Goal: Connect with others: Connect with others

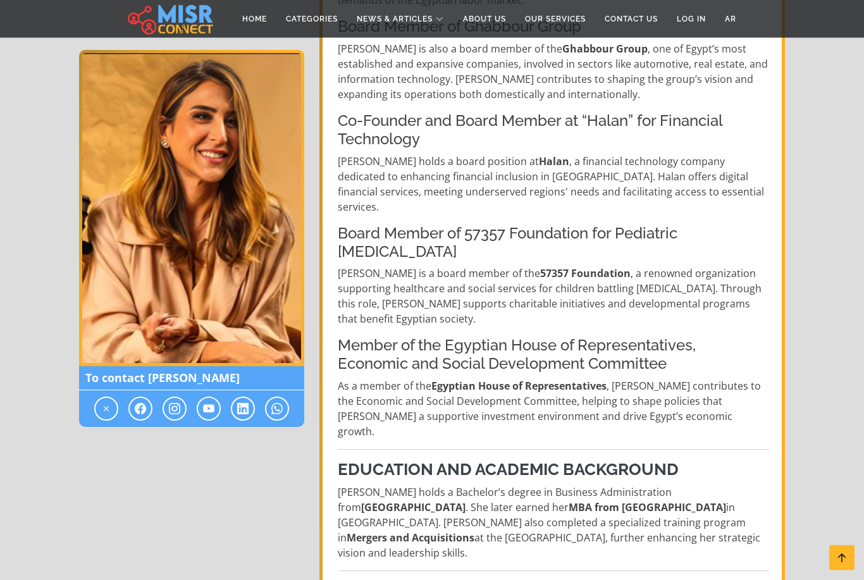
scroll to position [586, 0]
click at [795, 316] on section "Dina Ghabbour Dina Ghabbour CEO of Ghabbour Foundation for Development To conta…" at bounding box center [432, 378] width 864 height 1728
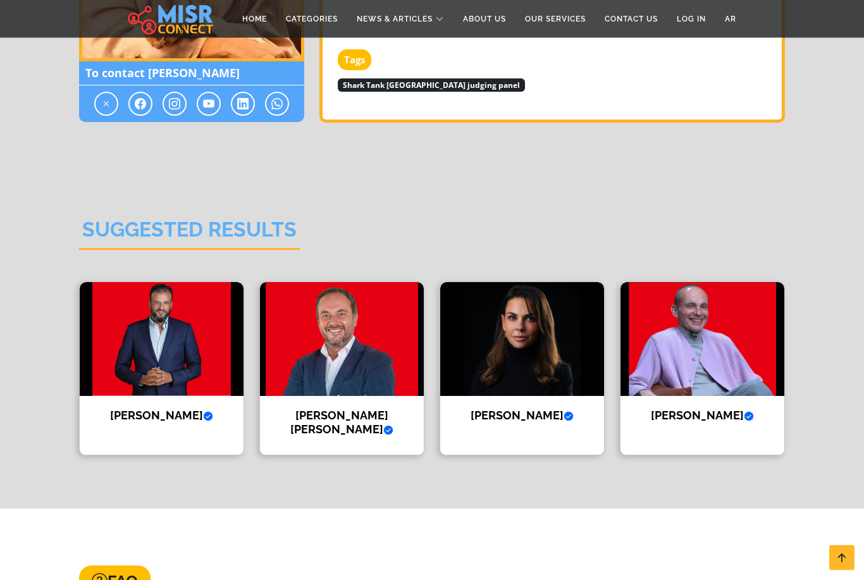
scroll to position [1668, 0]
click at [370, 282] on img at bounding box center [342, 339] width 164 height 114
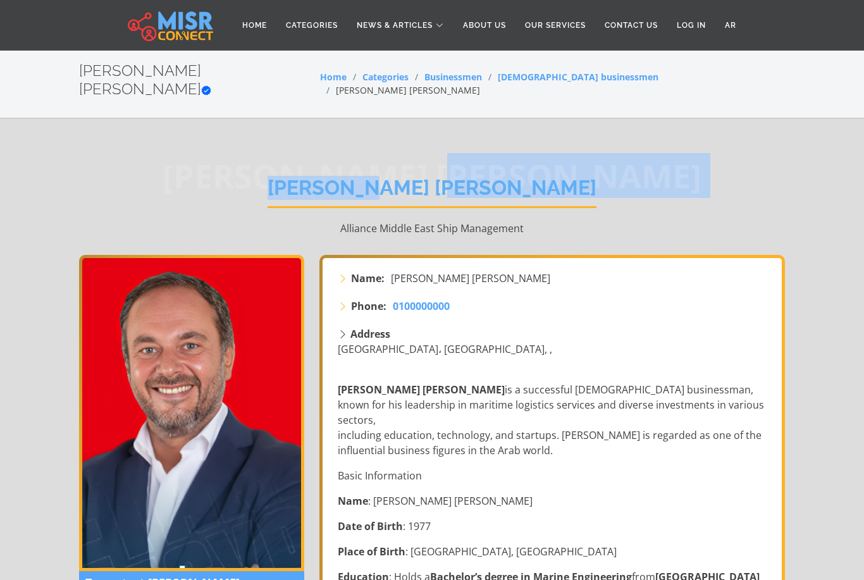
click at [337, 176] on h1 "[PERSON_NAME] [PERSON_NAME]" at bounding box center [431, 192] width 329 height 32
click at [437, 183] on h1 "[PERSON_NAME] [PERSON_NAME]" at bounding box center [431, 192] width 329 height 32
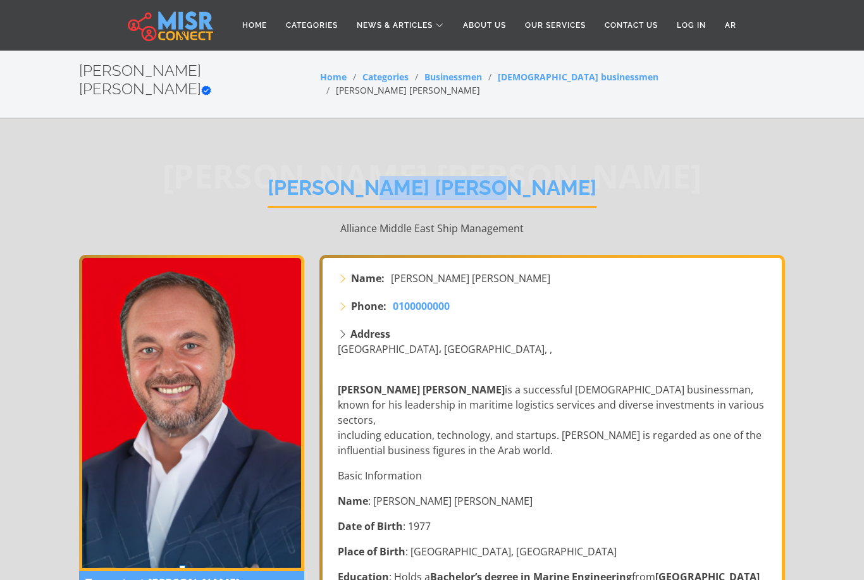
copy h1 "Ahmed Tarek"
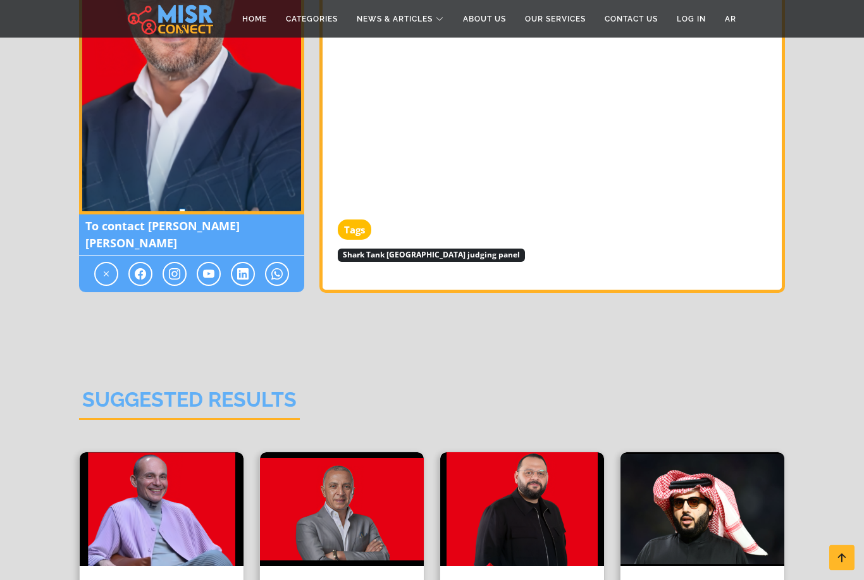
scroll to position [1937, 0]
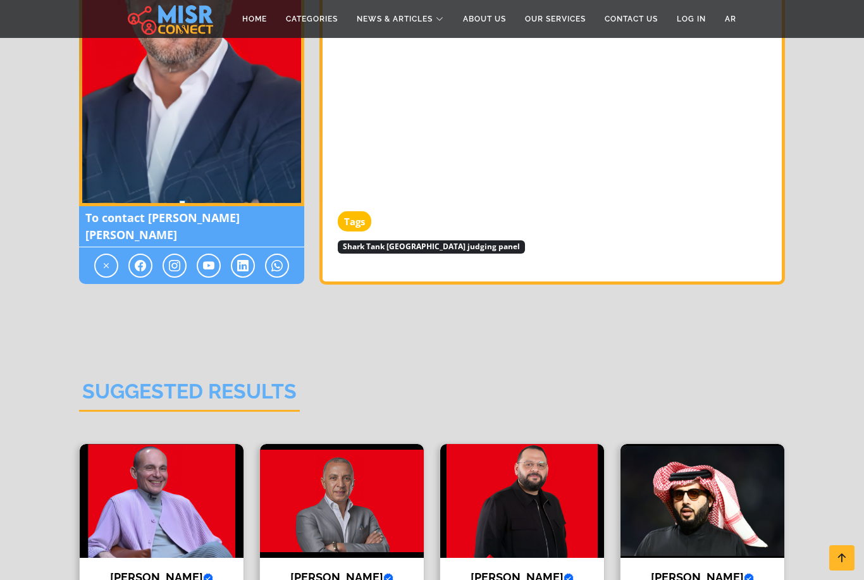
click at [386, 570] on h4 "Ahmed El Sewedy Verified account" at bounding box center [341, 577] width 145 height 14
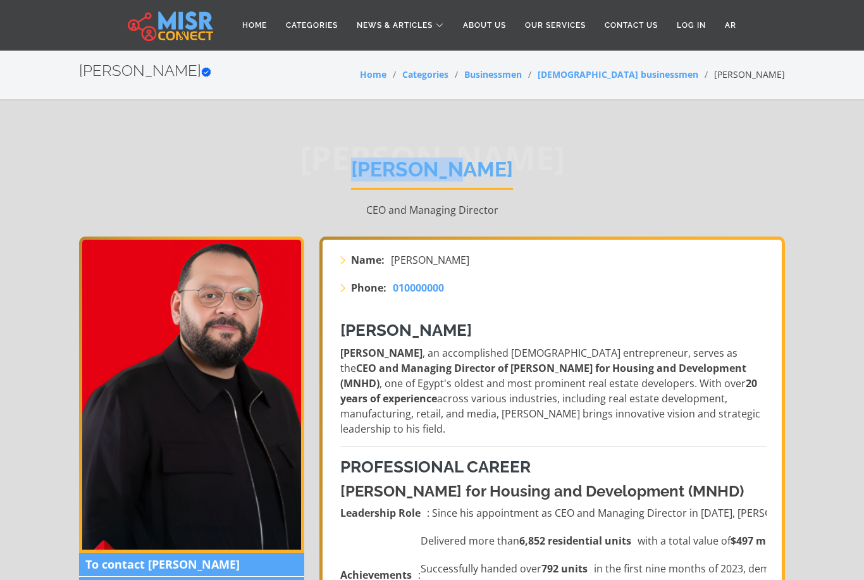
click at [425, 159] on h1 "[PERSON_NAME]" at bounding box center [432, 173] width 162 height 32
copy h1 "[PERSON_NAME]"
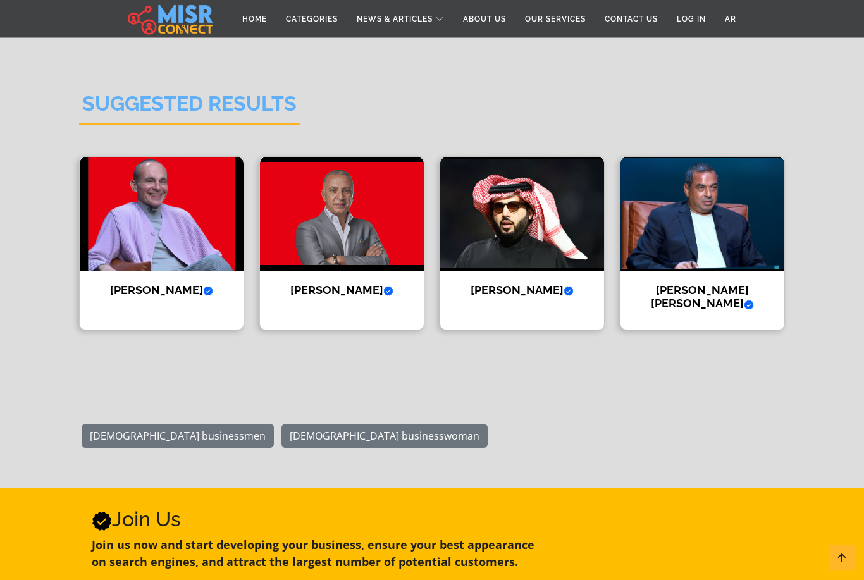
scroll to position [1502, 0]
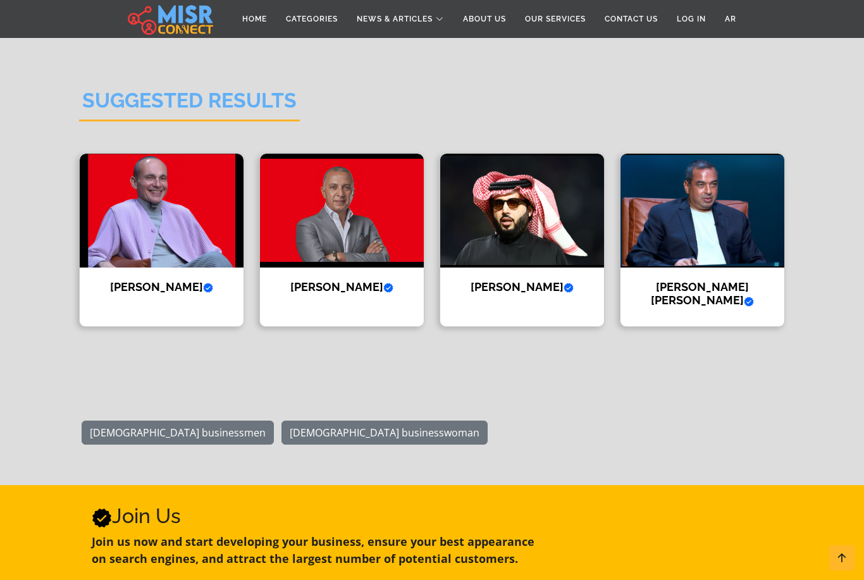
click at [343, 217] on img at bounding box center [342, 211] width 164 height 114
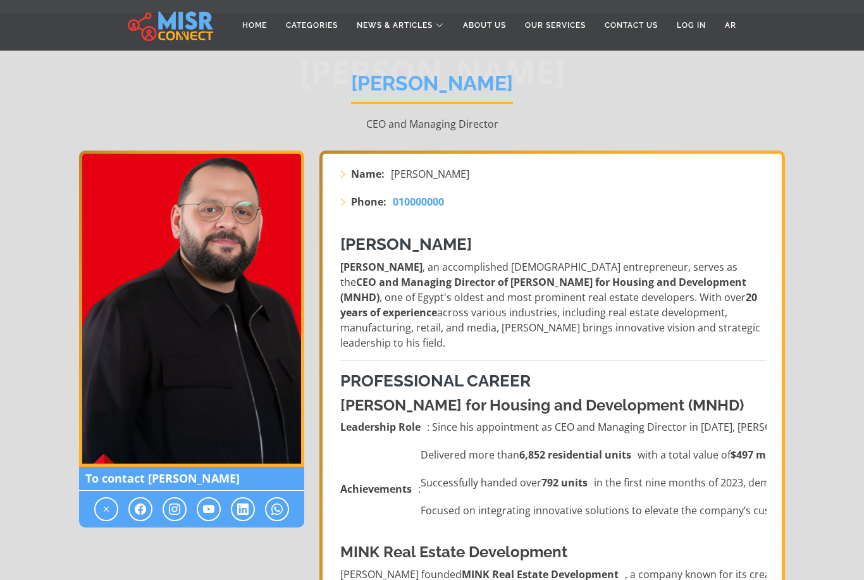
scroll to position [22, 0]
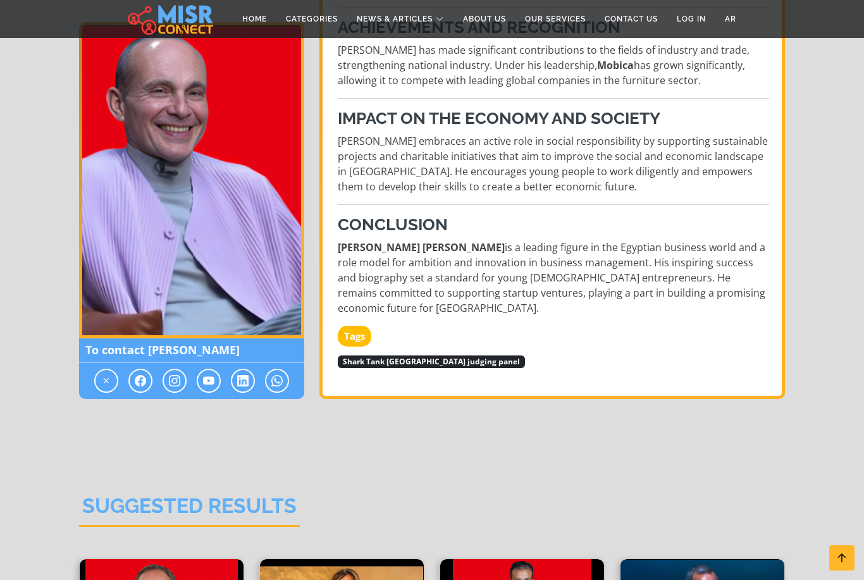
scroll to position [1191, 0]
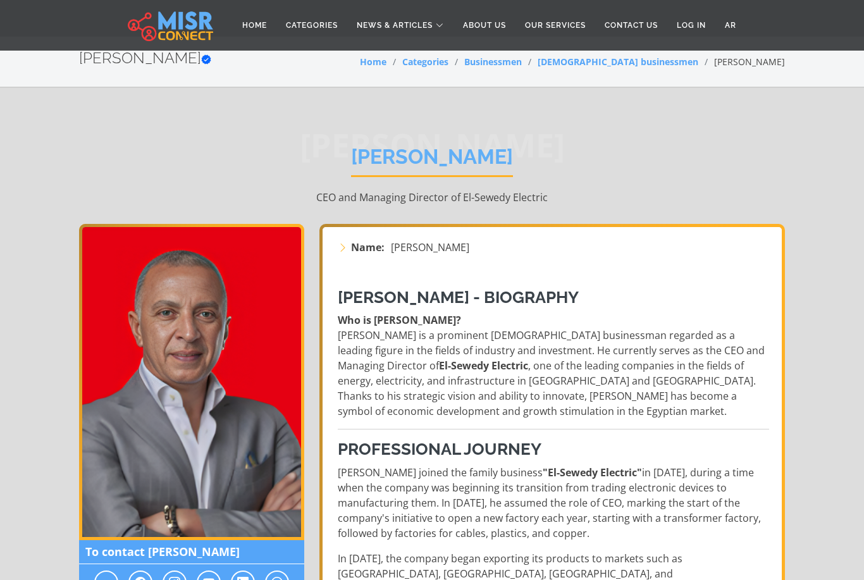
scroll to position [8, 0]
